Goal: Task Accomplishment & Management: Complete application form

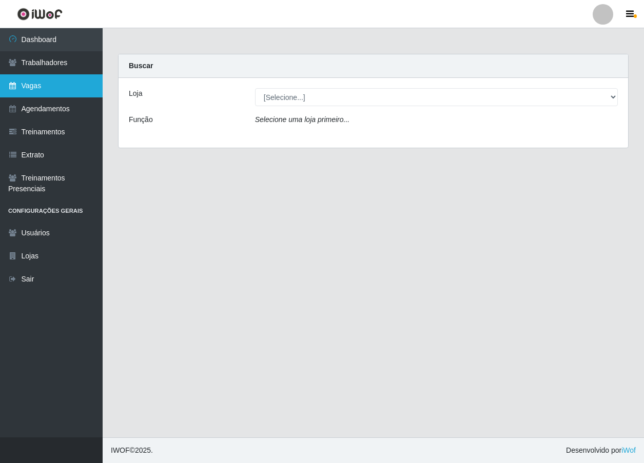
click at [59, 92] on link "Vagas" at bounding box center [51, 85] width 103 height 23
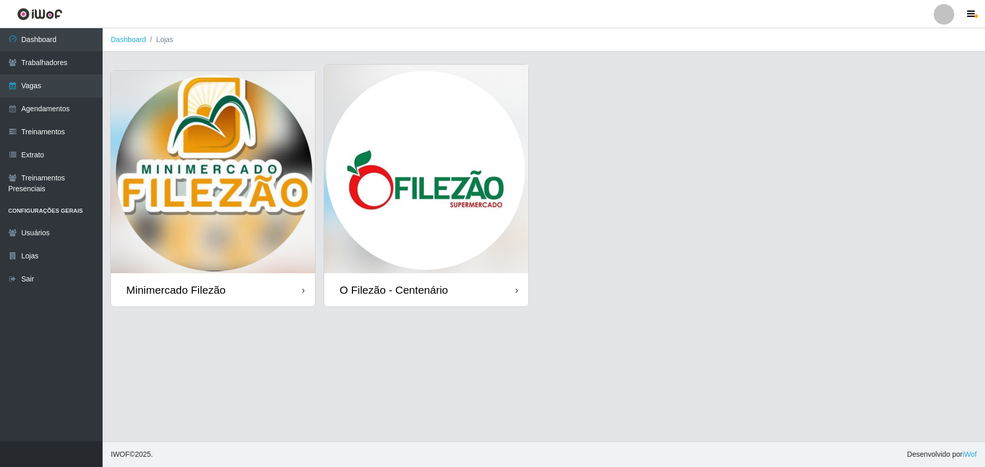
click at [413, 159] on img at bounding box center [426, 169] width 204 height 209
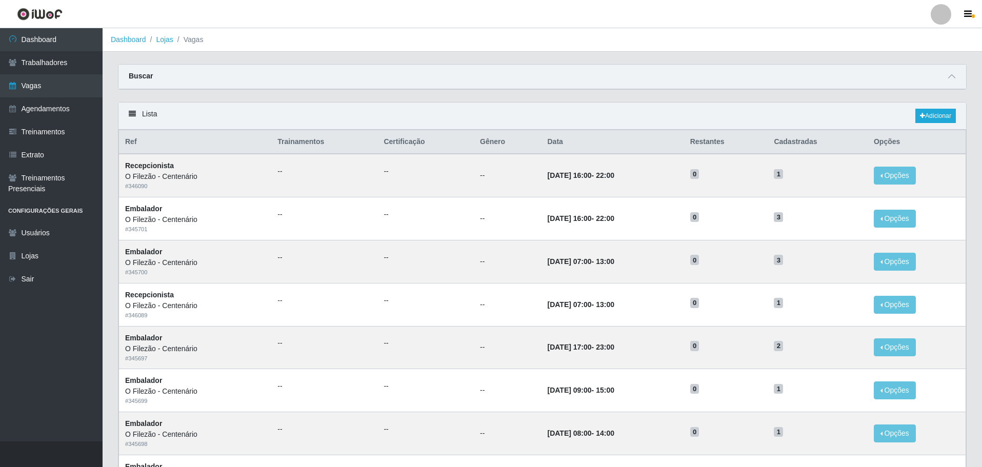
click at [643, 109] on div "Lista Adicionar" at bounding box center [542, 116] width 848 height 27
click at [643, 115] on link "Adicionar" at bounding box center [935, 116] width 41 height 14
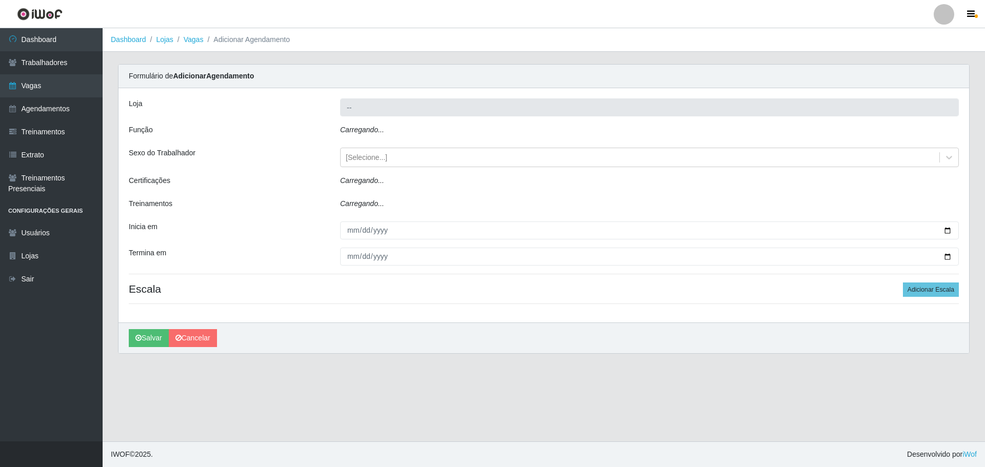
type input "O Filezão - Centenário"
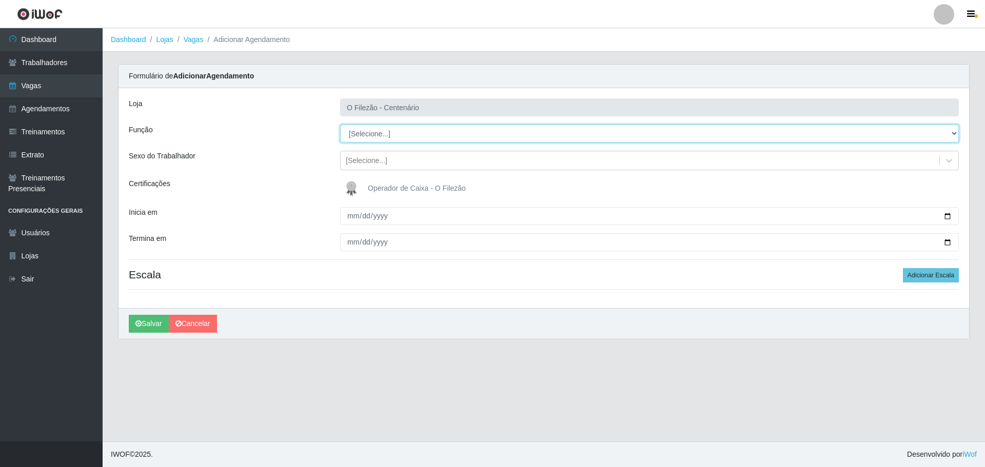
click at [375, 133] on select "[Selecione...] Auxiliar de Estacionamento Auxiliar de Estacionamento + Auxiliar…" at bounding box center [649, 134] width 618 height 18
select select "1"
click at [340, 125] on select "[Selecione...] Auxiliar de Estacionamento Auxiliar de Estacionamento + Auxiliar…" at bounding box center [649, 134] width 618 height 18
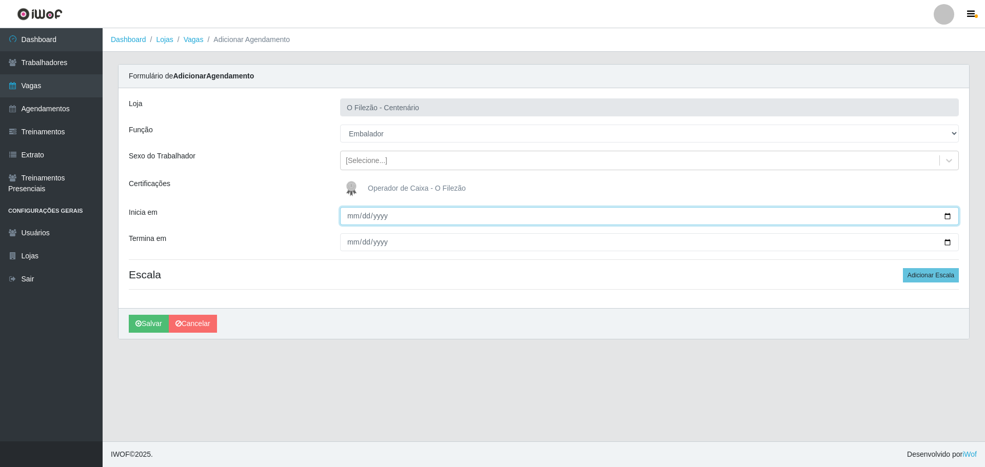
click at [643, 216] on input "Inicia em" at bounding box center [649, 216] width 618 height 18
type input "[DATE]"
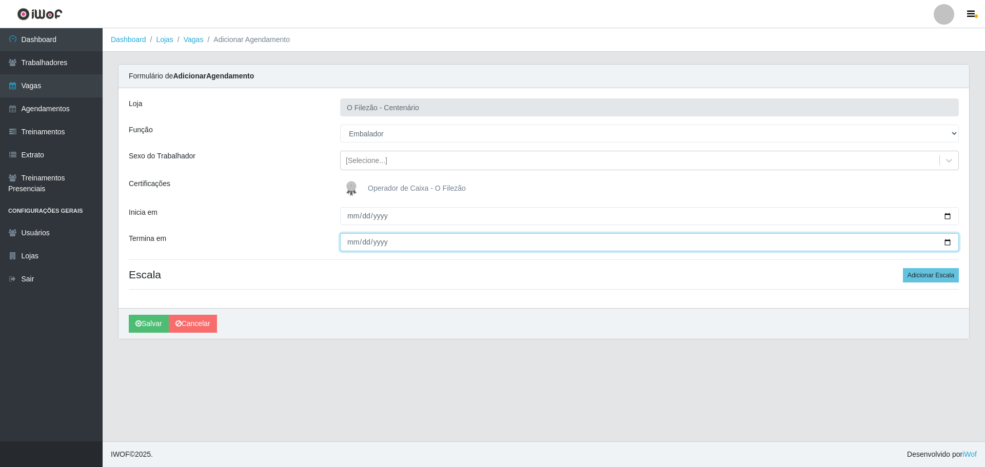
click at [643, 239] on input "Termina em" at bounding box center [649, 242] width 618 height 18
type input "[DATE]"
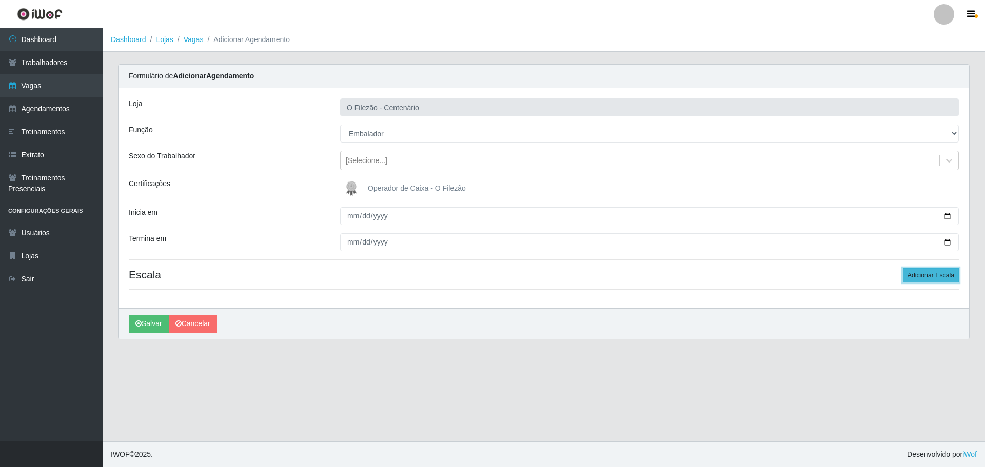
click at [643, 278] on button "Adicionar Escala" at bounding box center [930, 275] width 56 height 14
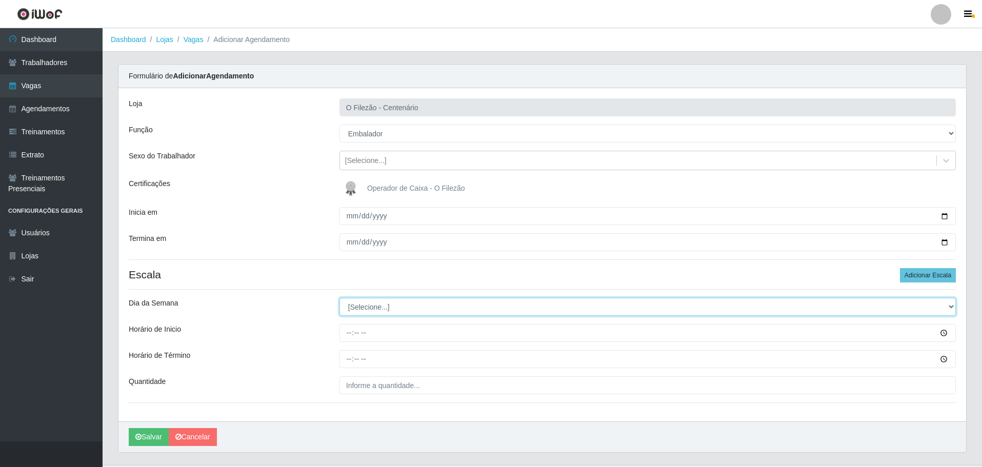
click at [432, 307] on select "[Selecione...] Segunda Terça Quarta Quinta Sexta Sábado Domingo" at bounding box center [647, 307] width 616 height 18
select select "4"
click at [339, 298] on select "[Selecione...] Segunda Terça Quarta Quinta Sexta Sábado Domingo" at bounding box center [647, 307] width 616 height 18
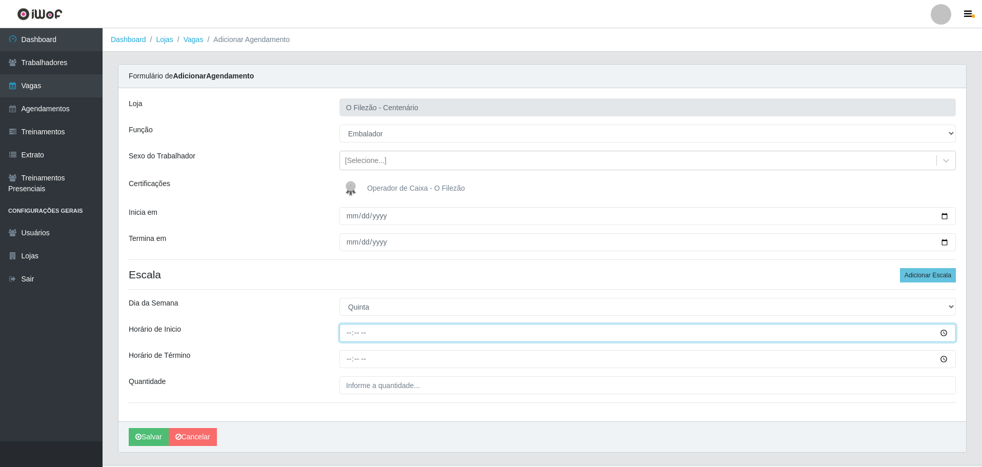
click at [348, 336] on input "Horário de Inicio" at bounding box center [647, 333] width 616 height 18
type input "16:00"
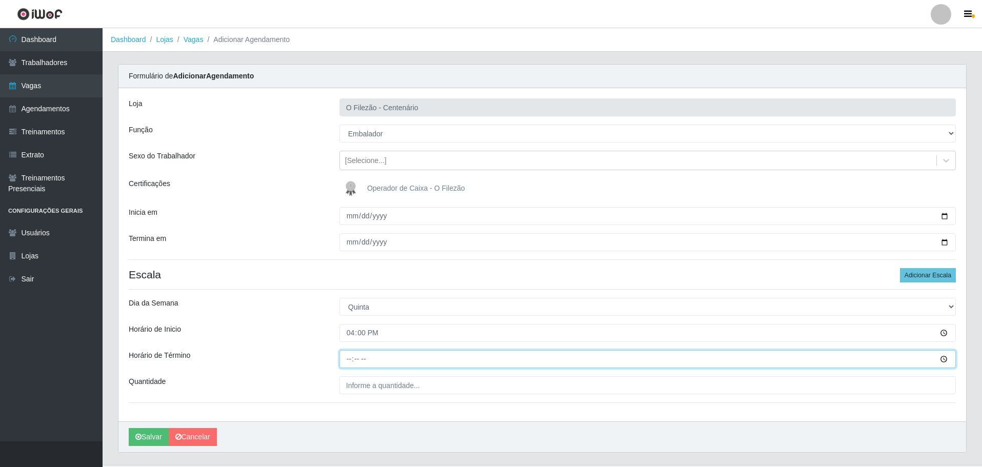
click at [352, 357] on input "Horário de Término" at bounding box center [647, 359] width 616 height 18
type input "22:00"
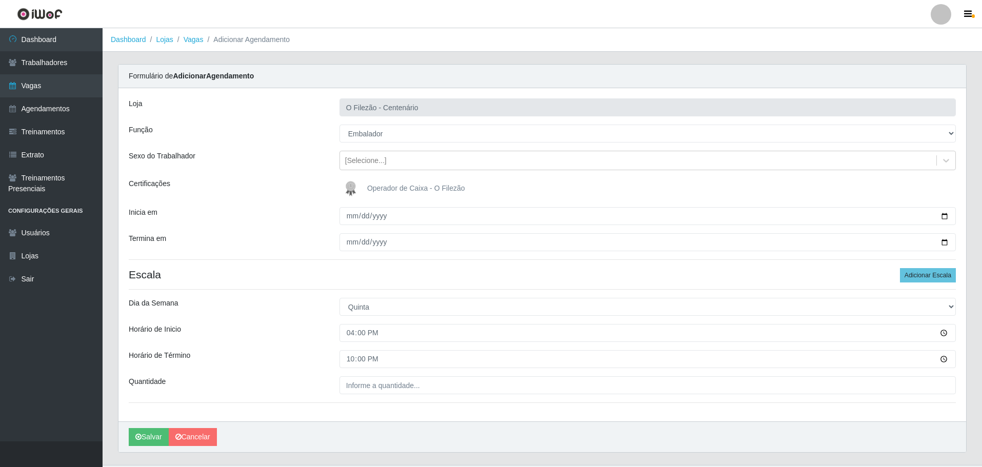
click at [363, 379] on div "Loja O Filezão - Centenário Função [Selecione...] Auxiliar de Estacionamento Au…" at bounding box center [542, 254] width 848 height 333
click at [363, 385] on input "___" at bounding box center [647, 385] width 616 height 18
type input "01_"
click at [271, 338] on div "Horário de Inicio" at bounding box center [226, 333] width 211 height 18
click at [152, 438] on button "Salvar" at bounding box center [149, 437] width 40 height 18
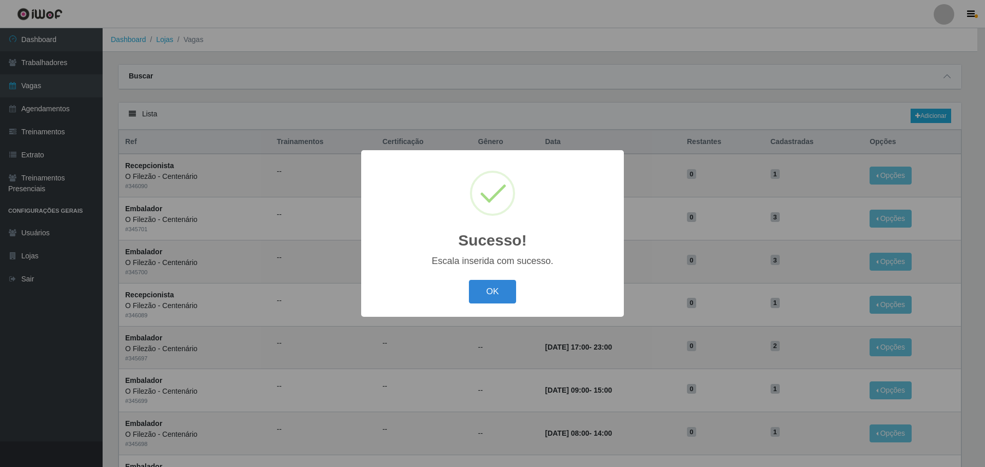
drag, startPoint x: 383, startPoint y: 243, endPoint x: 406, endPoint y: 258, distance: 27.5
click at [383, 243] on div "Sucesso! ×" at bounding box center [492, 207] width 242 height 95
click at [489, 293] on button "OK" at bounding box center [493, 292] width 48 height 24
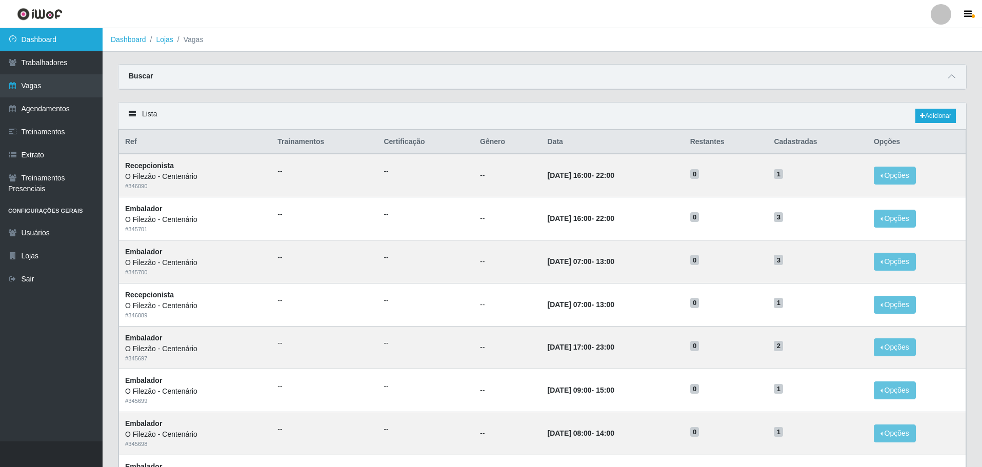
click at [51, 41] on link "Dashboard" at bounding box center [51, 39] width 103 height 23
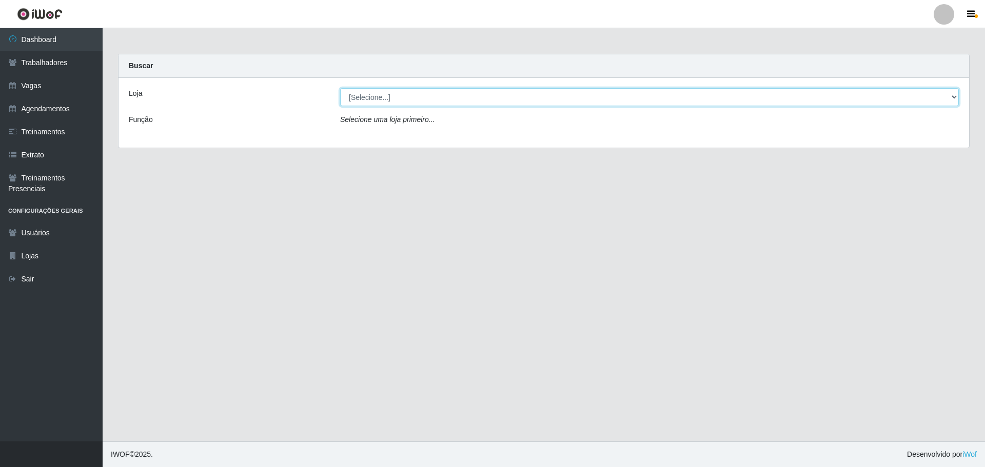
click at [388, 96] on select "[Selecione...] Minimercado Filezão O Filezão - Centenário" at bounding box center [649, 97] width 618 height 18
select select "203"
click at [340, 88] on select "[Selecione...] Minimercado Filezão O Filezão - Centenário" at bounding box center [649, 97] width 618 height 18
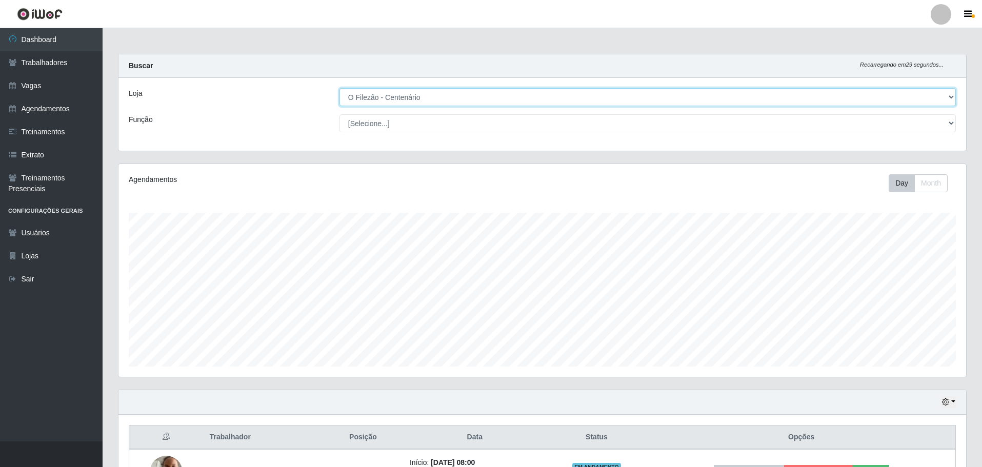
scroll to position [123, 0]
